Goal: Check status

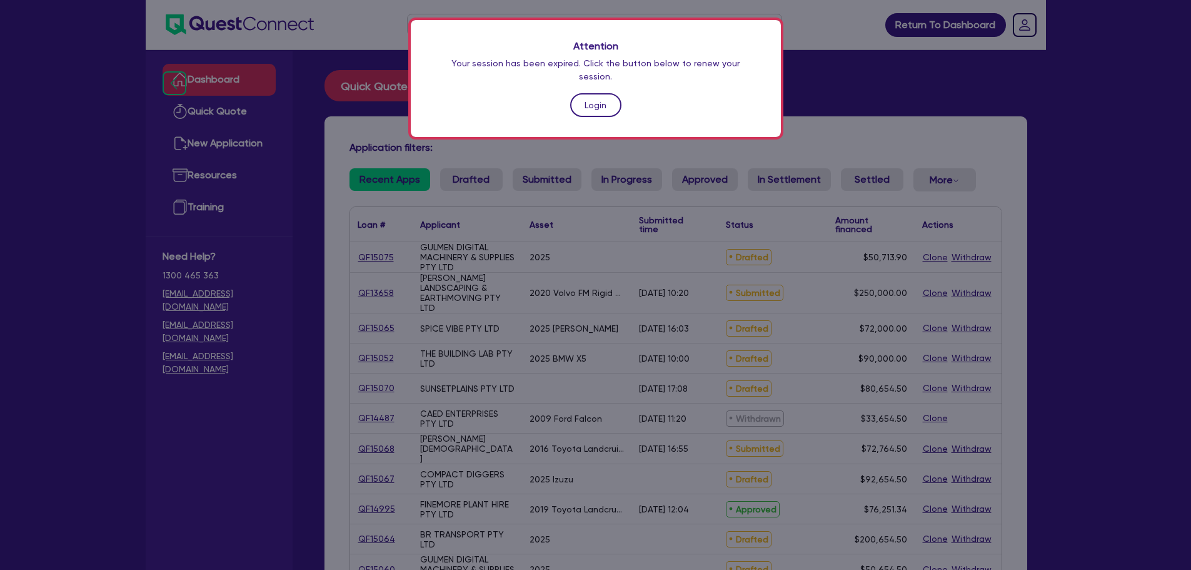
scroll to position [171, 0]
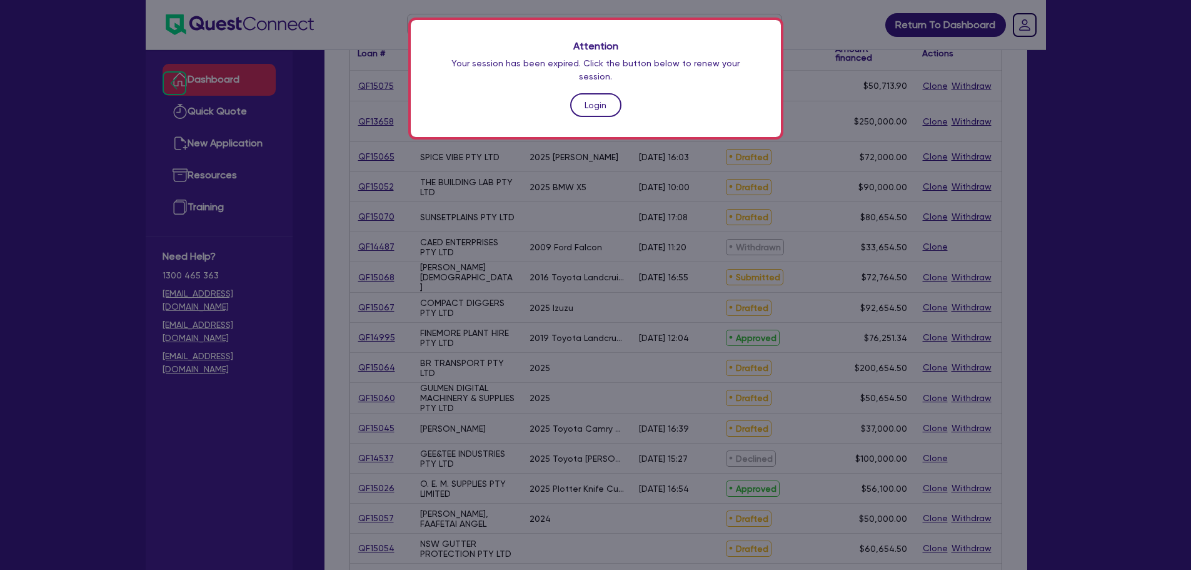
click at [609, 93] on link "Login" at bounding box center [595, 105] width 51 height 24
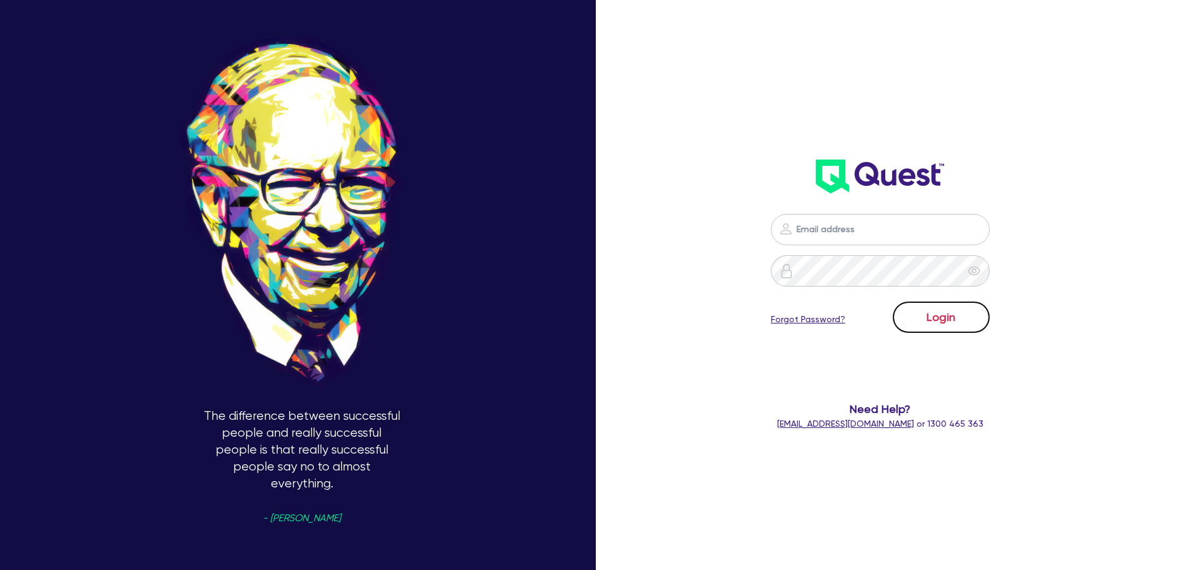
click at [966, 301] on button "Login" at bounding box center [941, 316] width 97 height 31
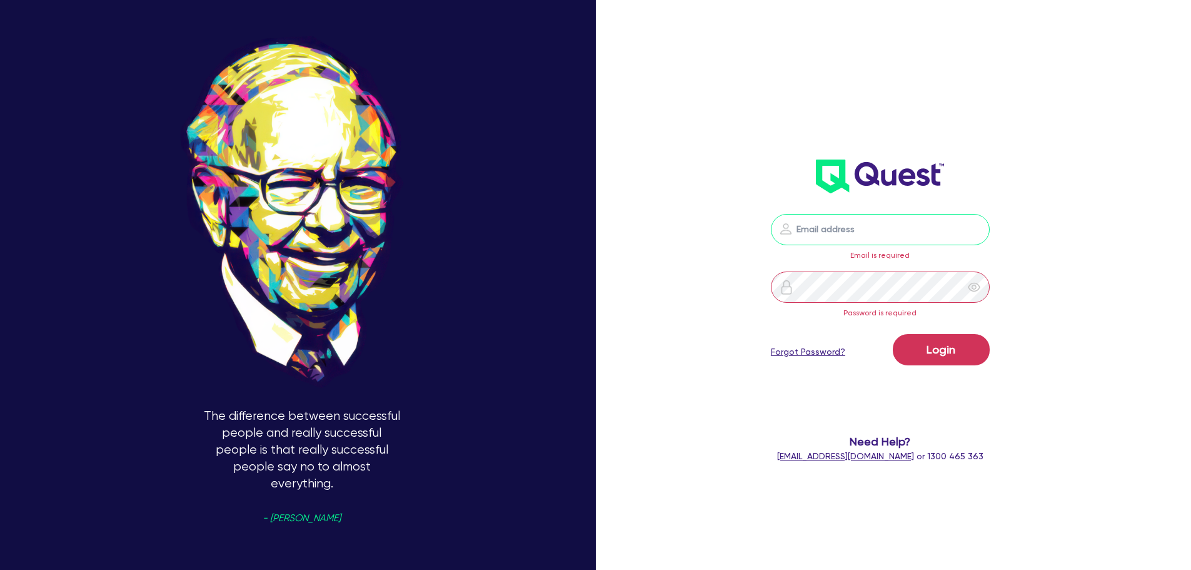
drag, startPoint x: 879, startPoint y: 241, endPoint x: 877, endPoint y: 231, distance: 10.8
click at [879, 241] on input "email" at bounding box center [880, 229] width 219 height 31
type input "[EMAIL_ADDRESS][PERSON_NAME][DOMAIN_NAME]"
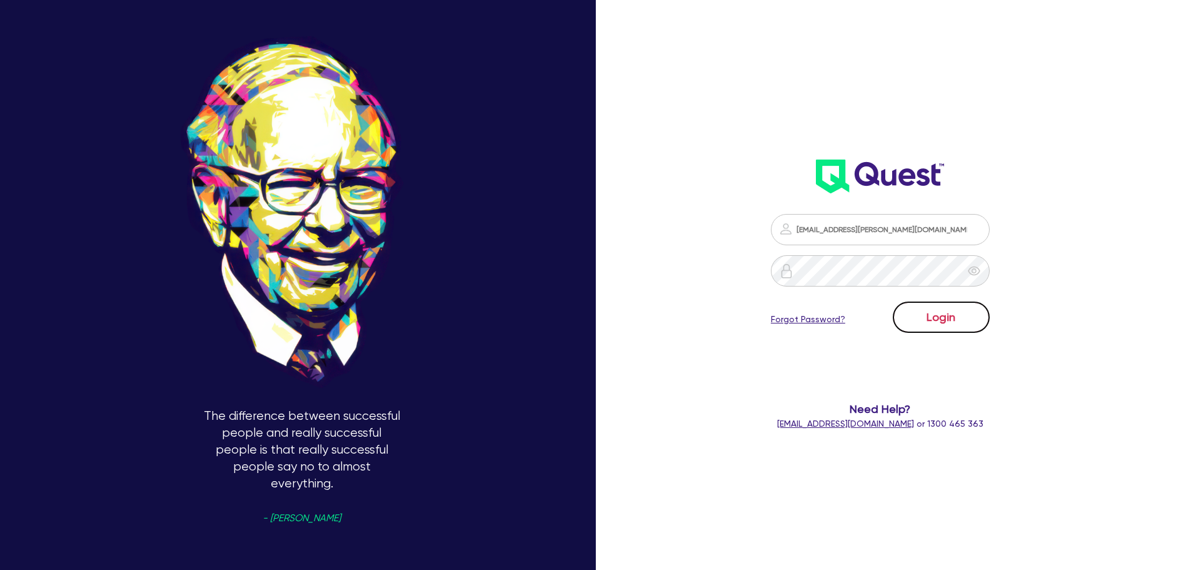
click at [971, 314] on button "Login" at bounding box center [941, 316] width 97 height 31
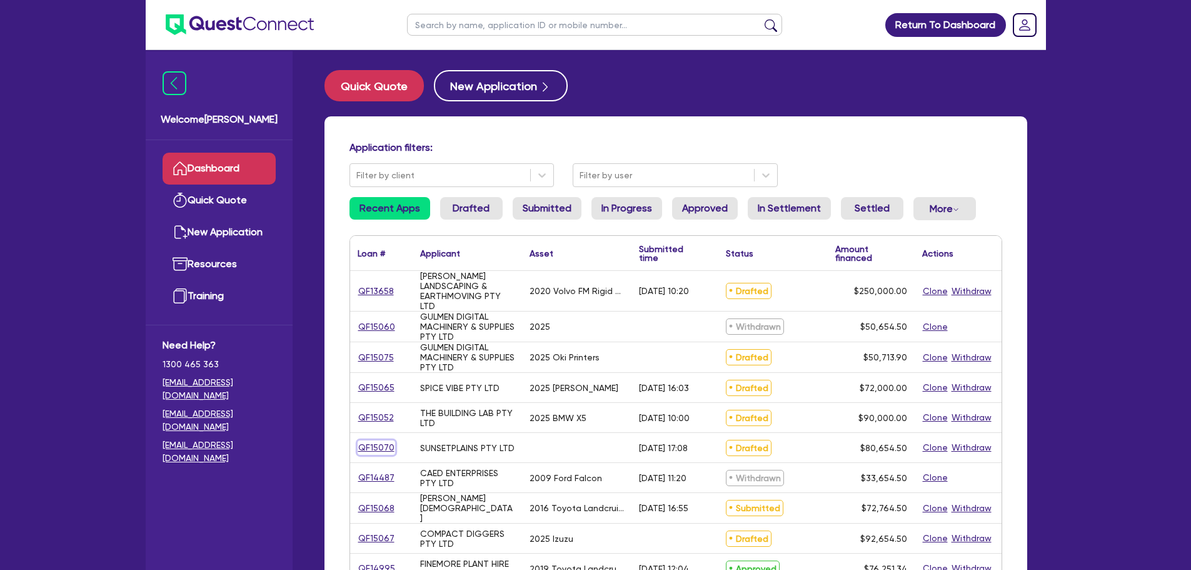
click at [380, 447] on link "QF15070" at bounding box center [377, 447] width 38 height 14
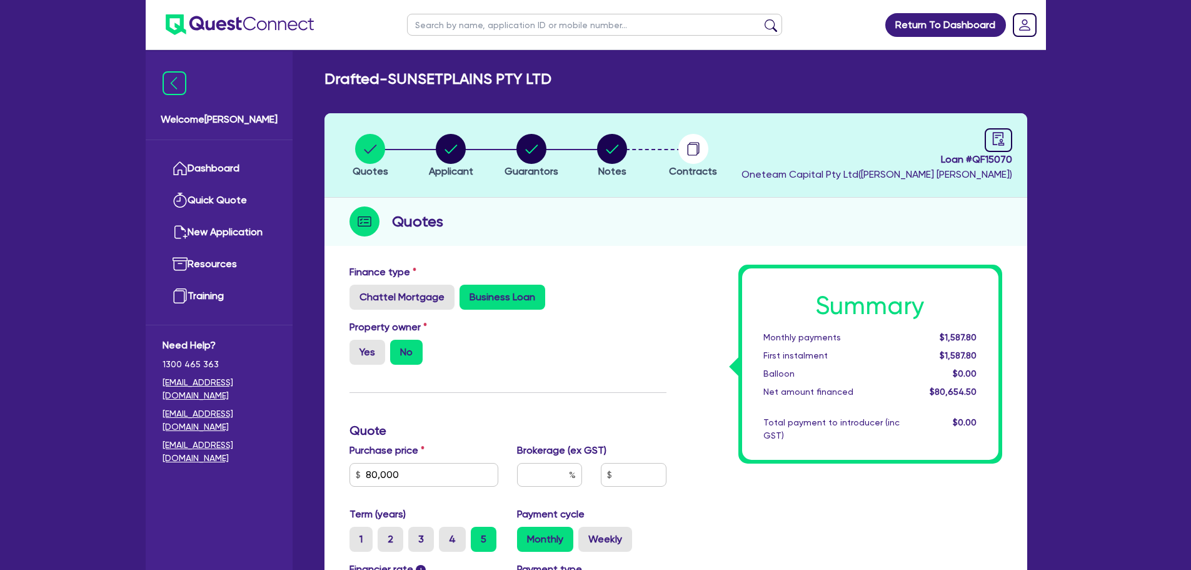
click at [996, 153] on span "Loan # QF15070" at bounding box center [877, 159] width 271 height 15
click at [1005, 141] on icon "audit" at bounding box center [999, 139] width 14 height 14
select select "DRAFTED_AMENDED"
select select "Other"
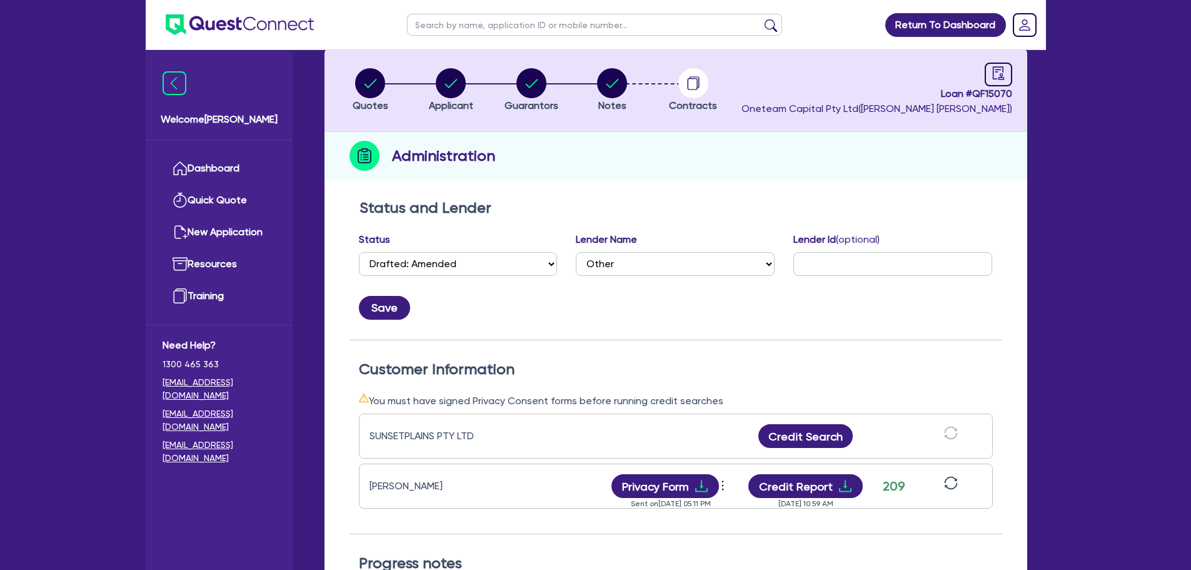
scroll to position [188, 0]
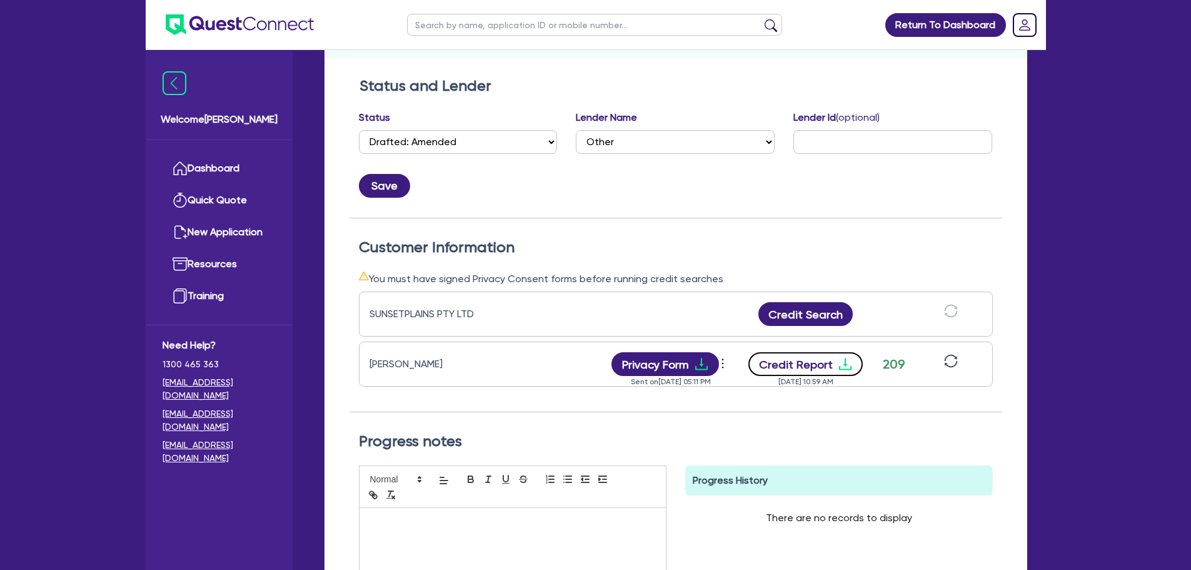
click at [814, 371] on button "Credit Report" at bounding box center [806, 364] width 114 height 24
